Goal: Task Accomplishment & Management: Manage account settings

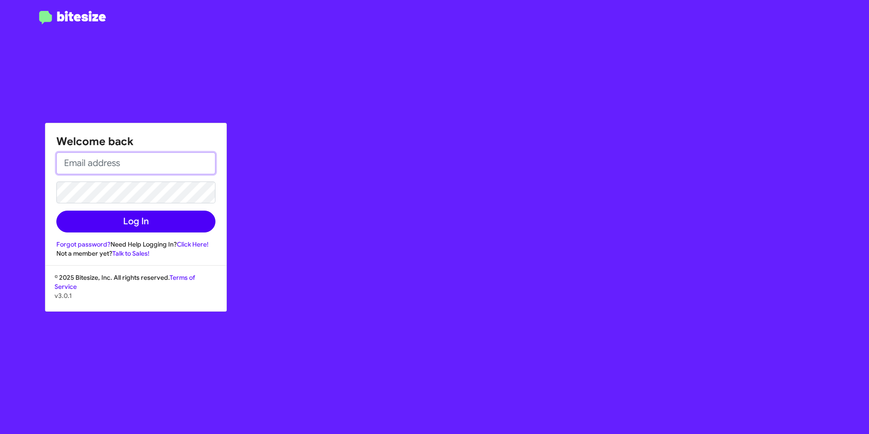
type input "[EMAIL_ADDRESS][DOMAIN_NAME]"
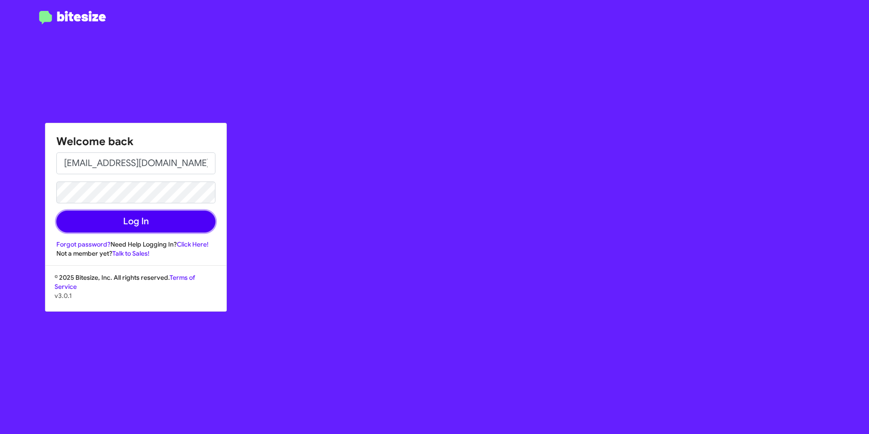
click at [128, 227] on button "Log In" at bounding box center [135, 221] width 159 height 22
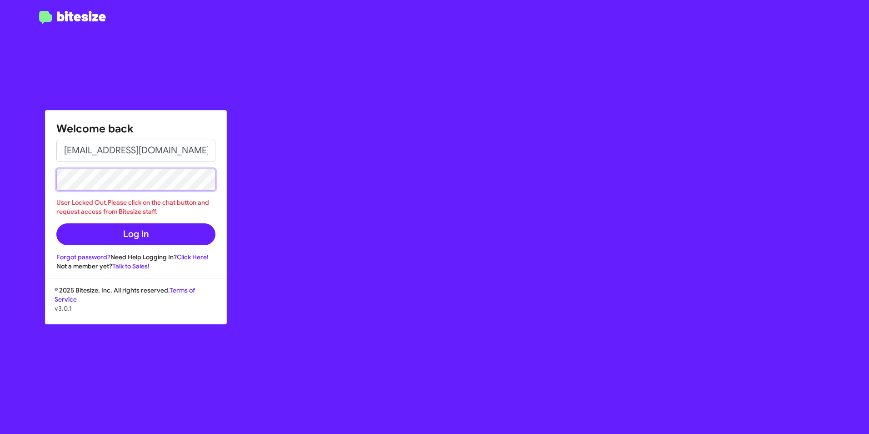
click at [7, 200] on div "Welcome back [EMAIL_ADDRESS][DOMAIN_NAME] User Locked Out.Please click on the c…" at bounding box center [434, 217] width 869 height 434
click at [56, 223] on button "Log In" at bounding box center [135, 234] width 159 height 22
click at [40, 194] on div "Welcome back [EMAIL_ADDRESS][DOMAIN_NAME] User Locked Out.Please click on the c…" at bounding box center [434, 217] width 869 height 434
click at [37, 218] on div at bounding box center [72, 222] width 145 height 423
click at [0, 197] on html "Welcome back [EMAIL_ADDRESS][DOMAIN_NAME] User Locked Out.Please click on the c…" at bounding box center [434, 217] width 869 height 434
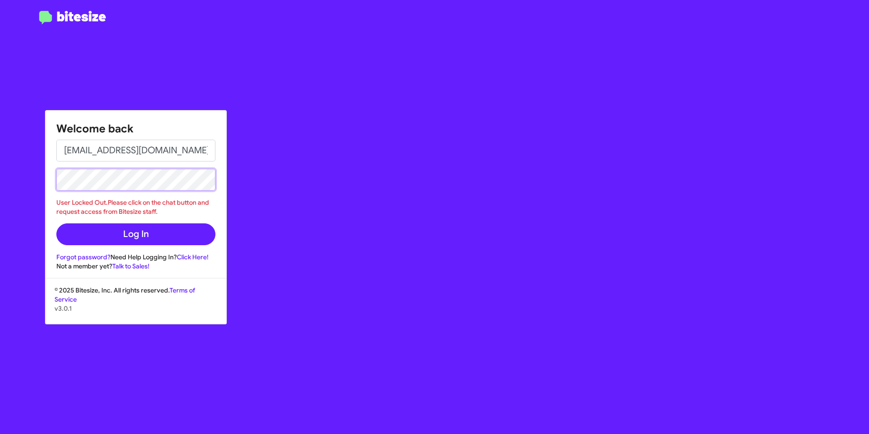
click at [56, 223] on button "Log In" at bounding box center [135, 234] width 159 height 22
drag, startPoint x: 110, startPoint y: 315, endPoint x: 114, endPoint y: 301, distance: 14.7
click at [110, 315] on div "© 2025 Bitesize, Inc. All rights reserved. Terms of Service v3.0.1" at bounding box center [135, 305] width 181 height 38
click at [100, 256] on link "Forgot password?" at bounding box center [83, 257] width 54 height 8
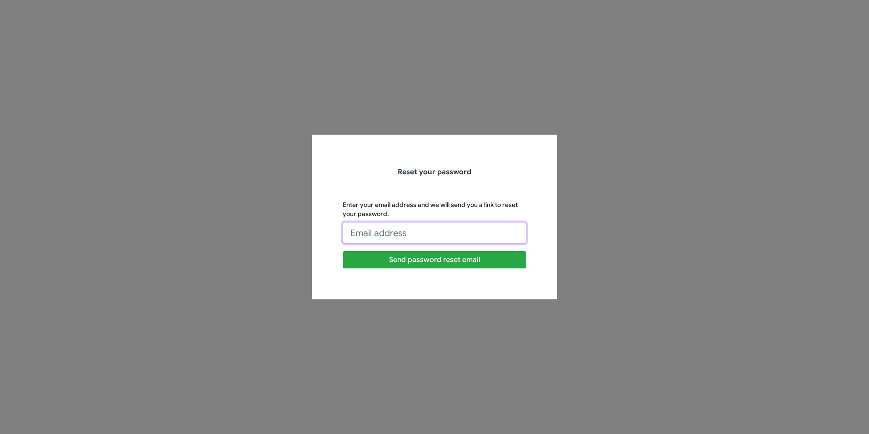
click at [365, 236] on input "Enter your email address and we will send you a link to reset your password." at bounding box center [435, 233] width 184 height 22
type input "[EMAIL_ADDRESS][DOMAIN_NAME]"
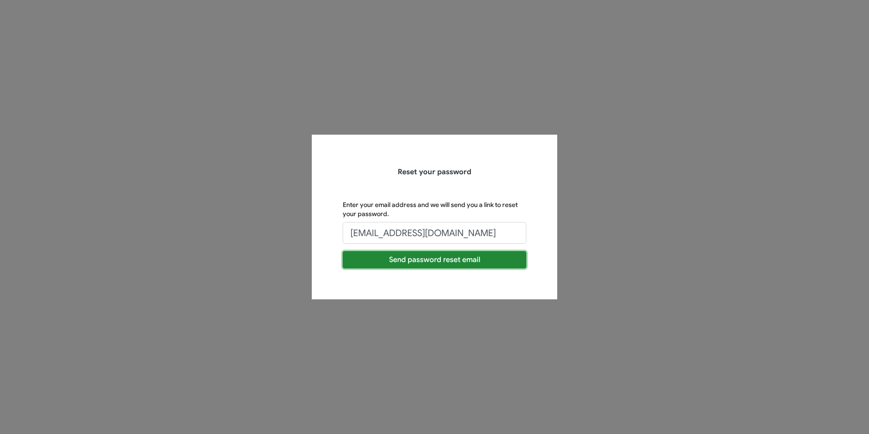
click at [394, 261] on button "Send password reset email" at bounding box center [435, 259] width 184 height 17
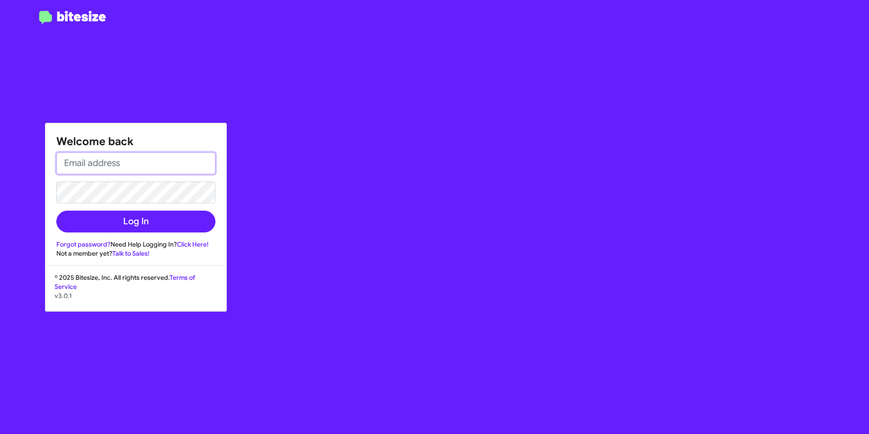
type input "[EMAIL_ADDRESS][DOMAIN_NAME]"
